Goal: Use online tool/utility

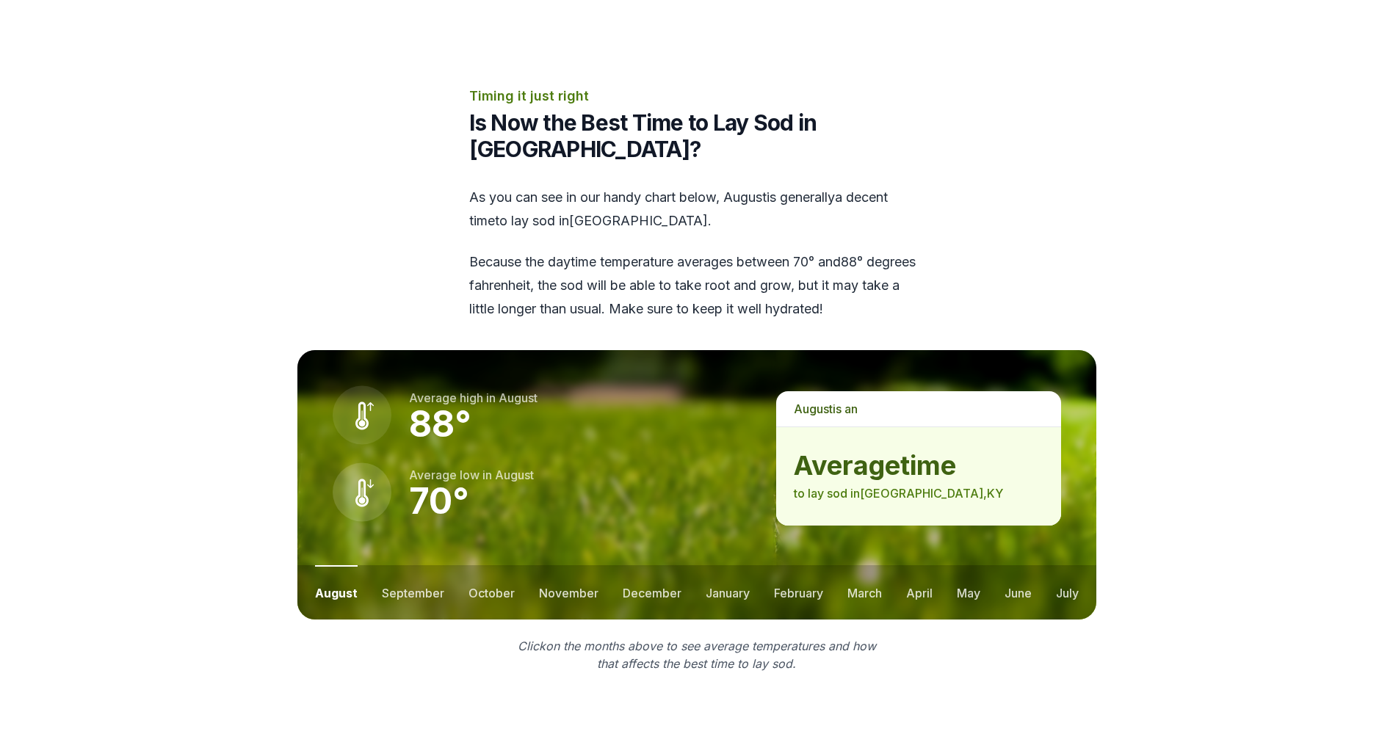
scroll to position [1836, 0]
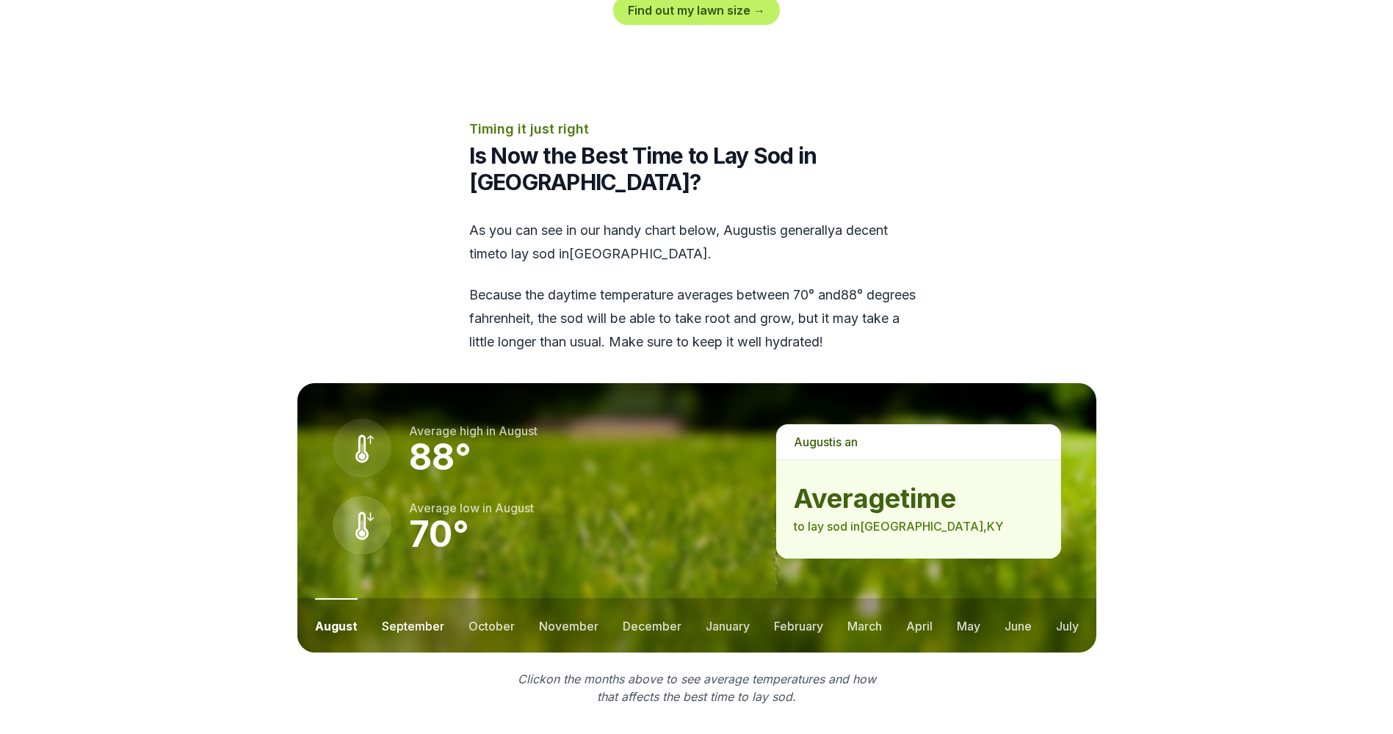
click at [402, 598] on button "september" at bounding box center [413, 625] width 62 height 54
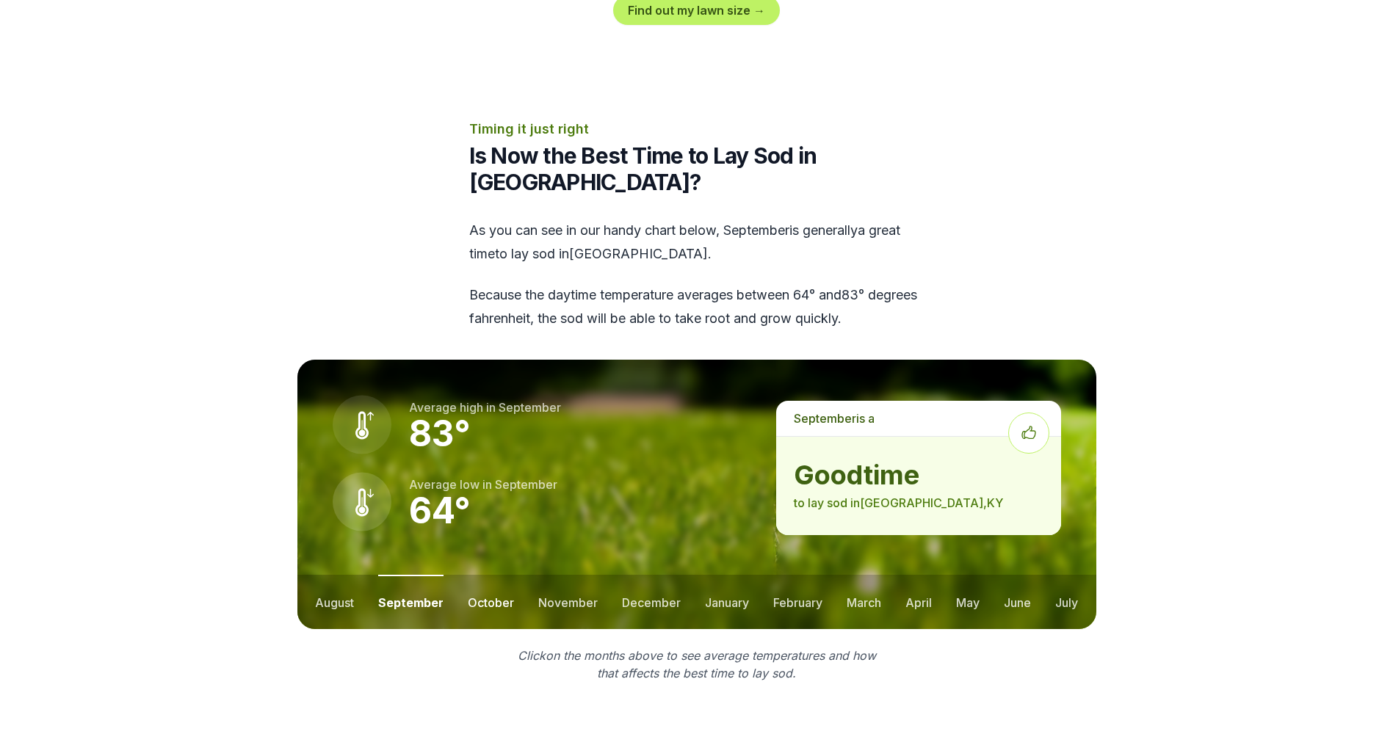
click at [504, 575] on button "october" at bounding box center [491, 602] width 46 height 54
click at [568, 575] on button "november" at bounding box center [567, 602] width 59 height 54
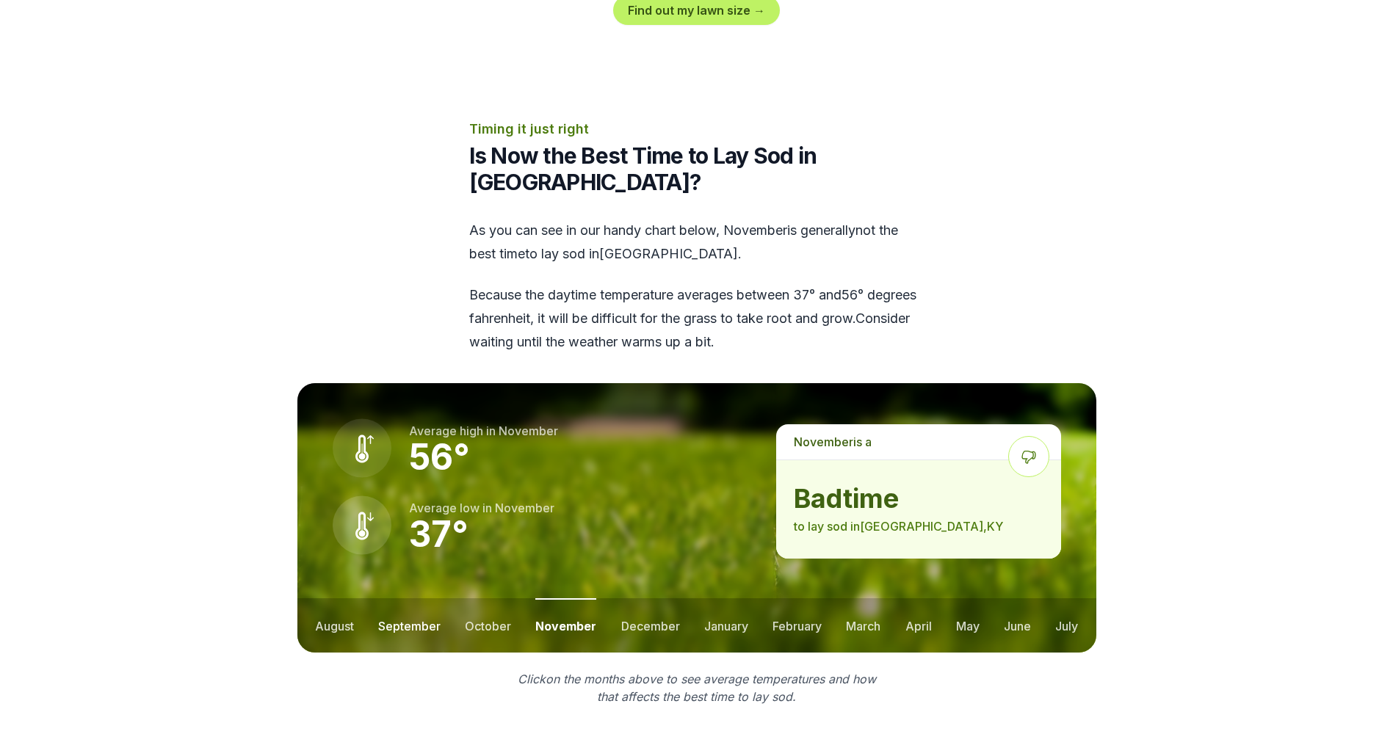
click at [405, 598] on button "september" at bounding box center [409, 625] width 62 height 54
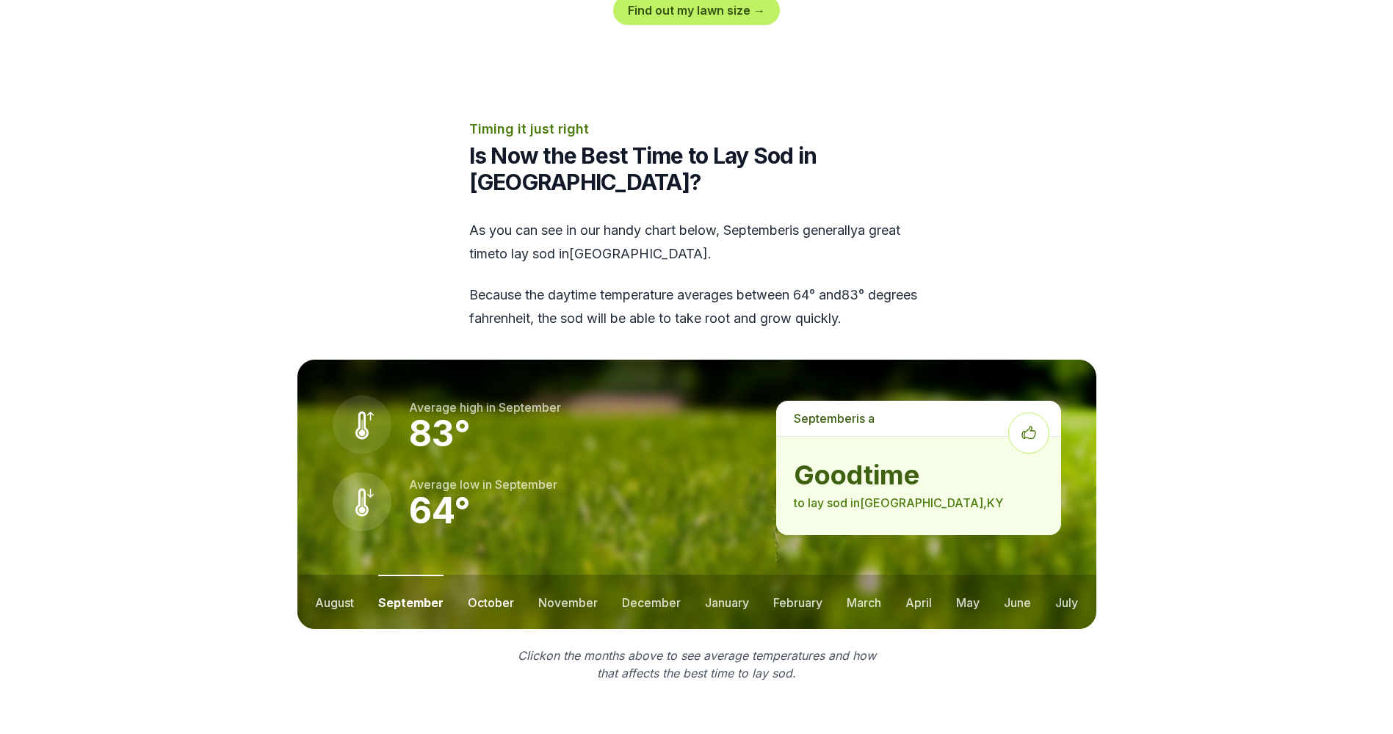
click at [491, 575] on button "october" at bounding box center [491, 602] width 46 height 54
click at [571, 575] on button "november" at bounding box center [567, 602] width 59 height 54
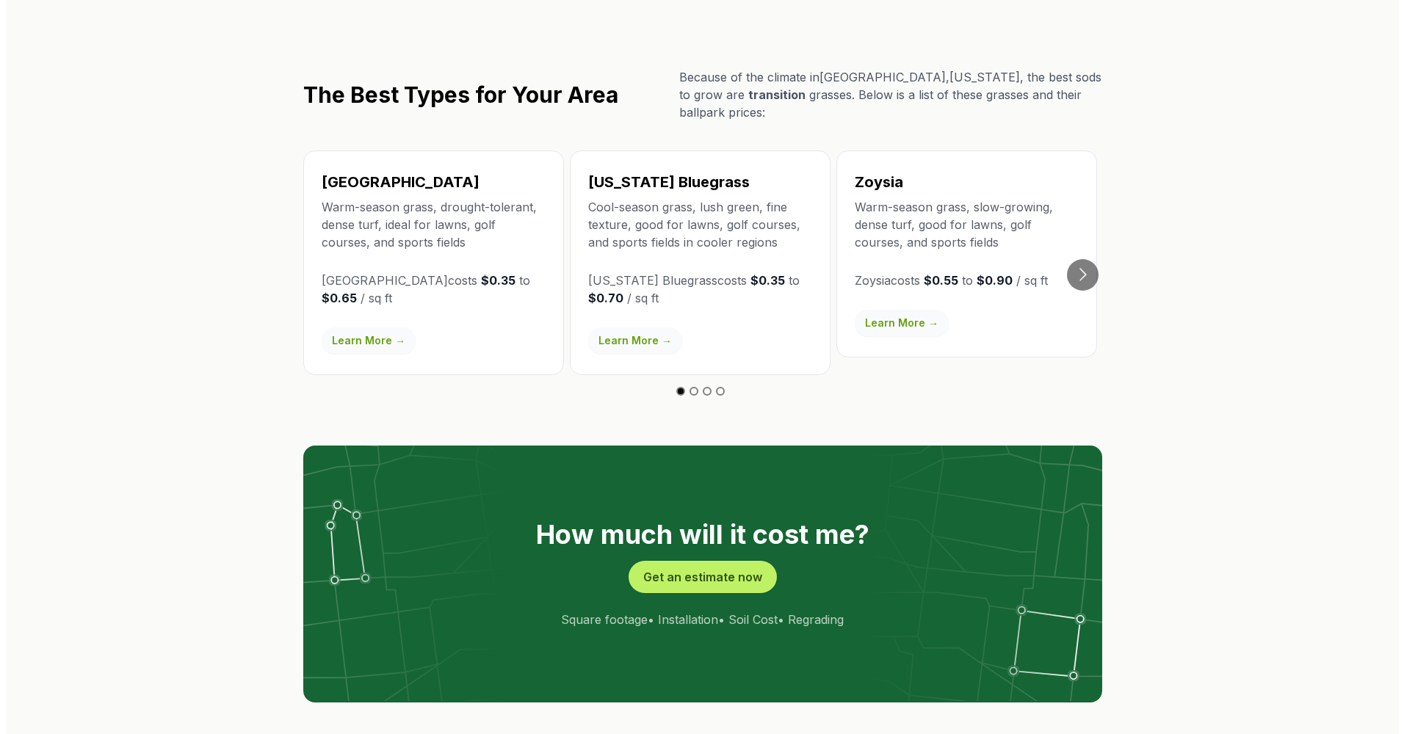
scroll to position [2717, 0]
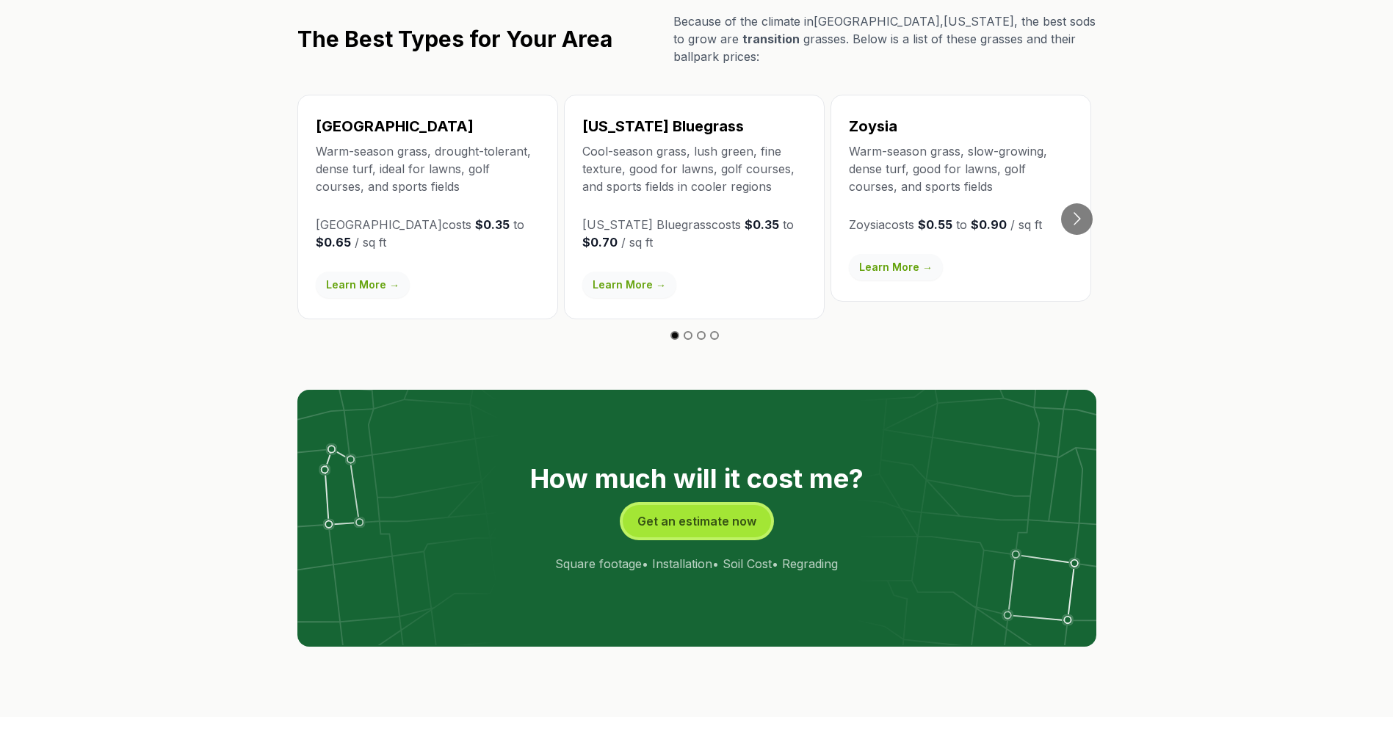
click at [673, 505] on button "Get an estimate now" at bounding box center [697, 521] width 148 height 32
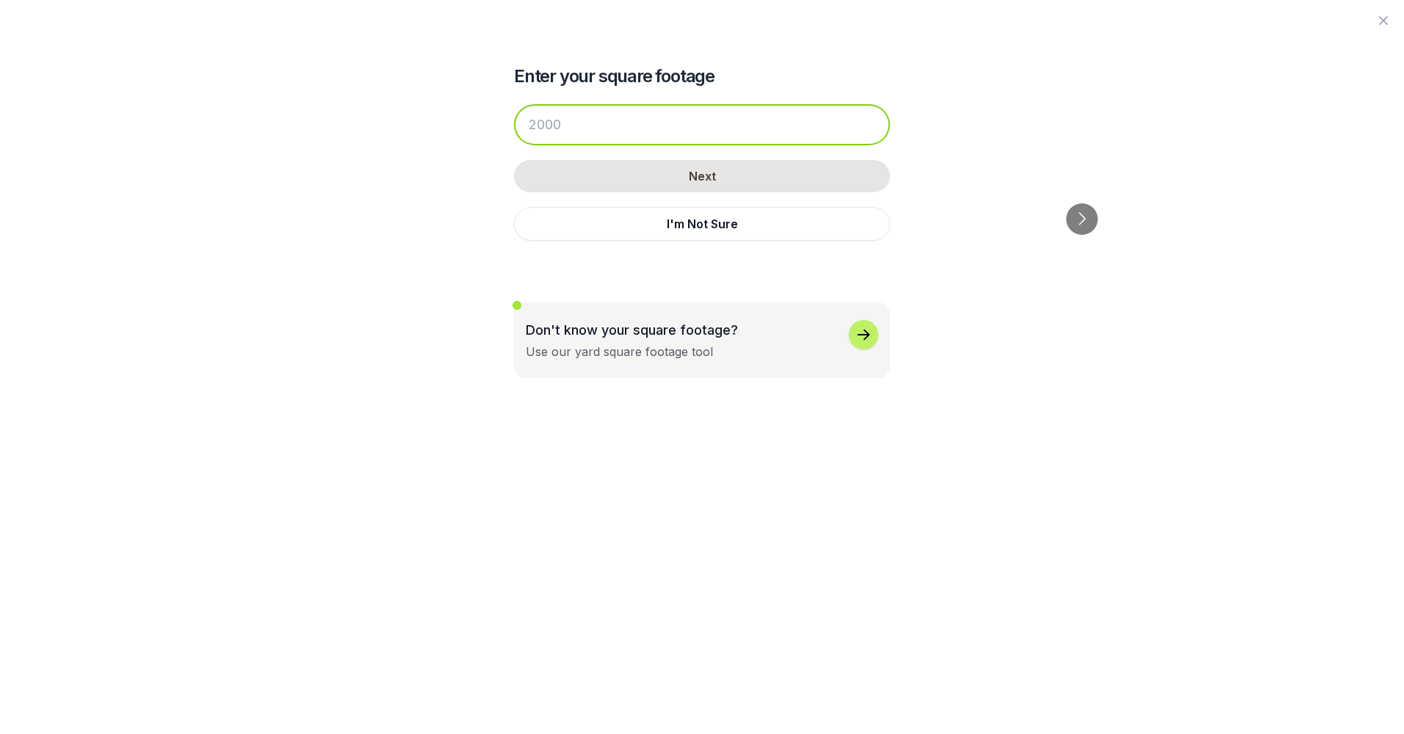
drag, startPoint x: 626, startPoint y: 130, endPoint x: 482, endPoint y: 123, distance: 144.1
click at [482, 123] on div "Enter your square footage Next I'm Not Sure Don't know your square footage? Use…" at bounding box center [702, 189] width 799 height 378
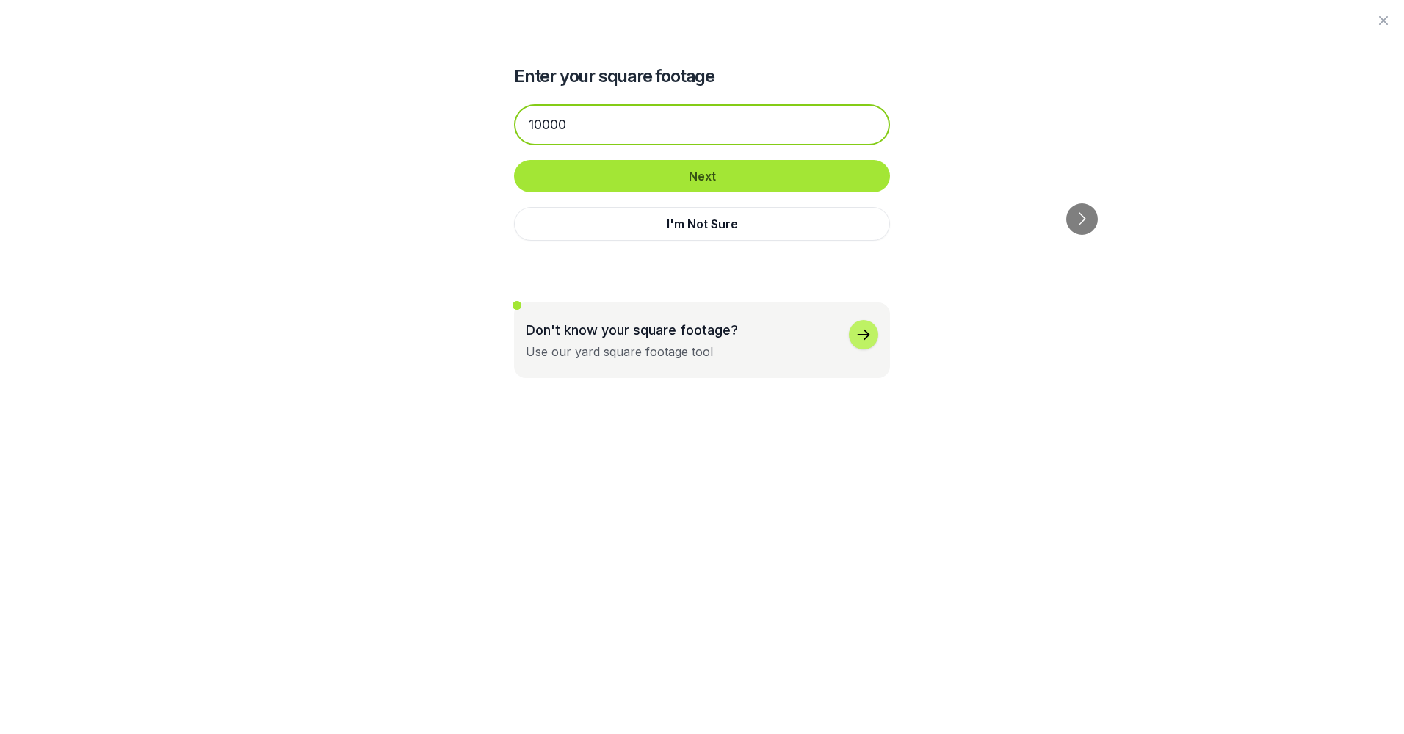
type input "10000"
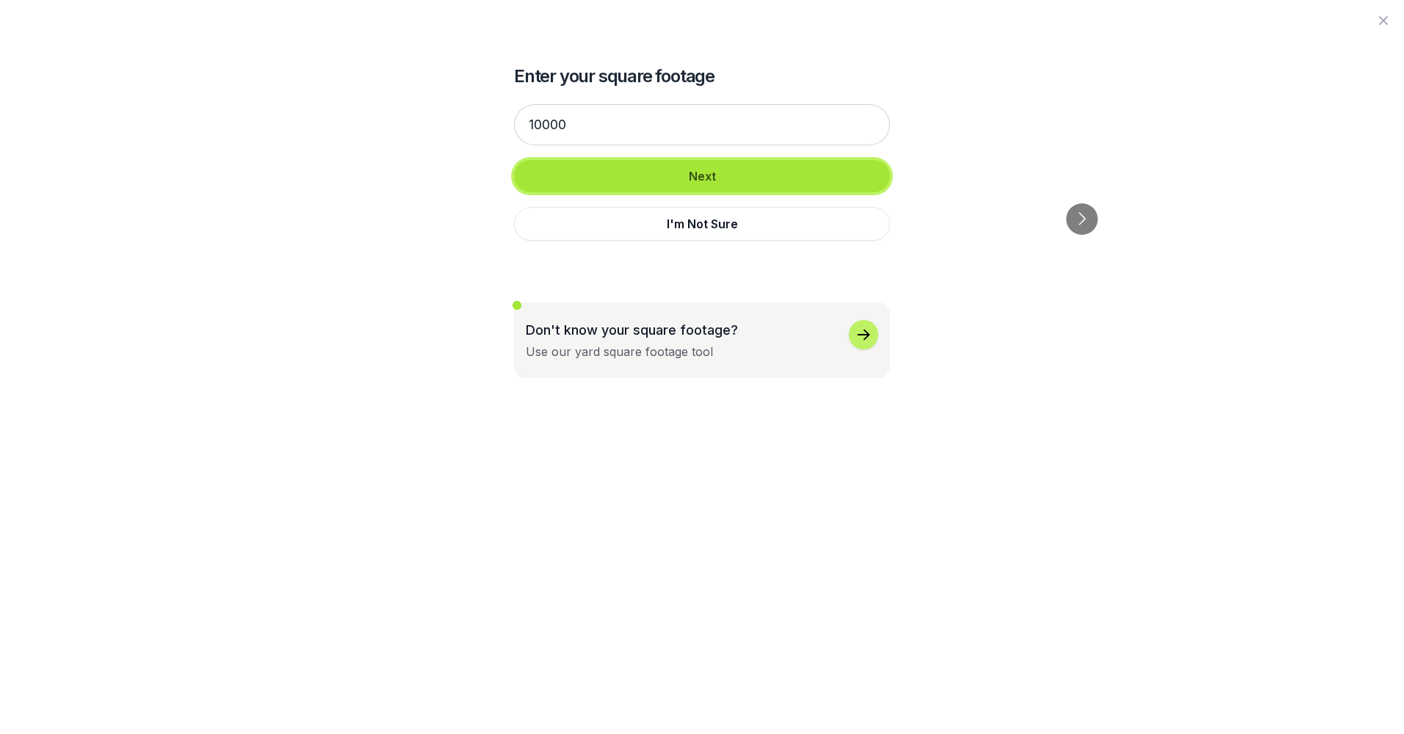
click at [733, 175] on button "Next" at bounding box center [702, 176] width 376 height 32
